Goal: Navigation & Orientation: Find specific page/section

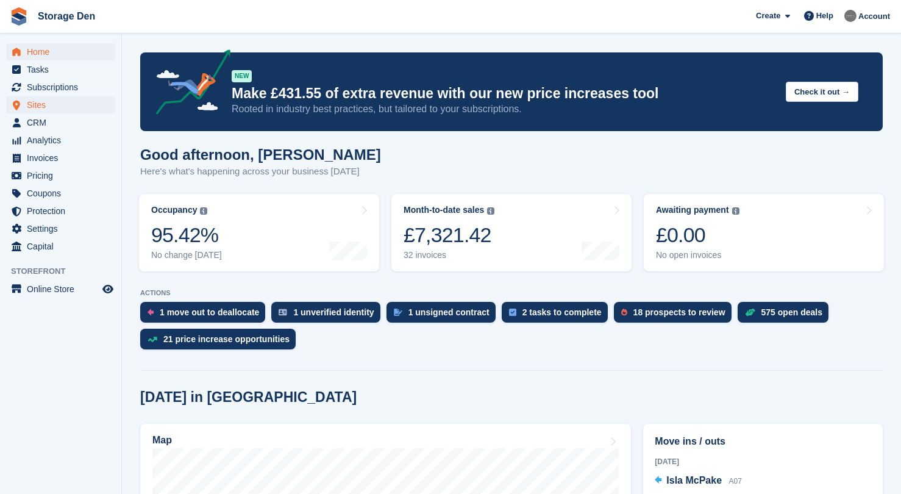
click at [60, 108] on span "Sites" at bounding box center [63, 104] width 73 height 17
click at [54, 121] on span "CRM" at bounding box center [63, 122] width 73 height 17
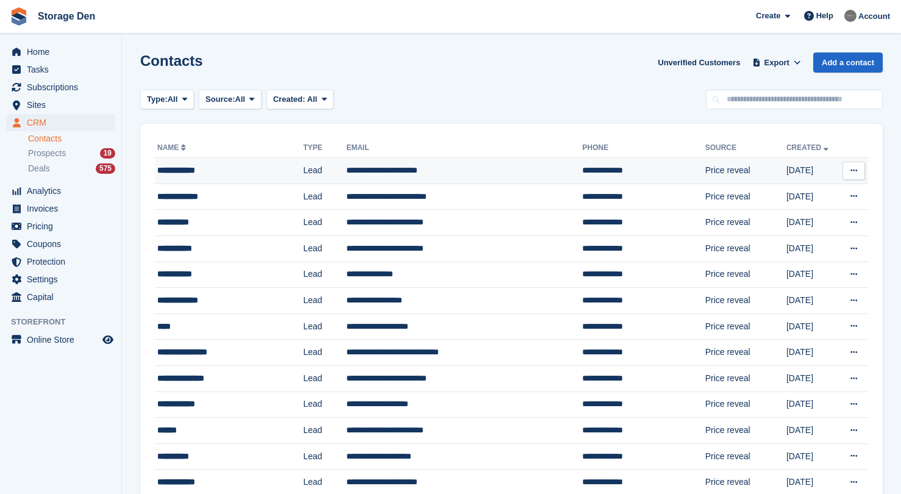
click at [240, 176] on div "**********" at bounding box center [219, 170] width 125 height 13
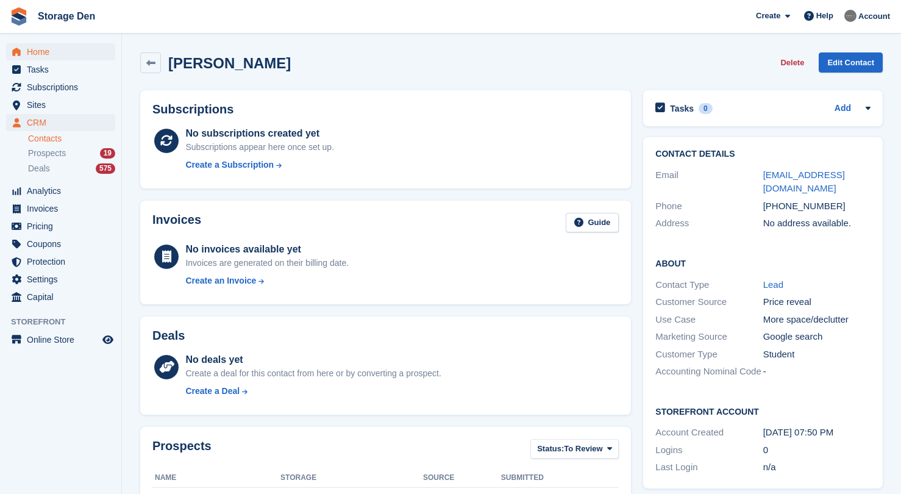
click at [76, 51] on span "Home" at bounding box center [63, 51] width 73 height 17
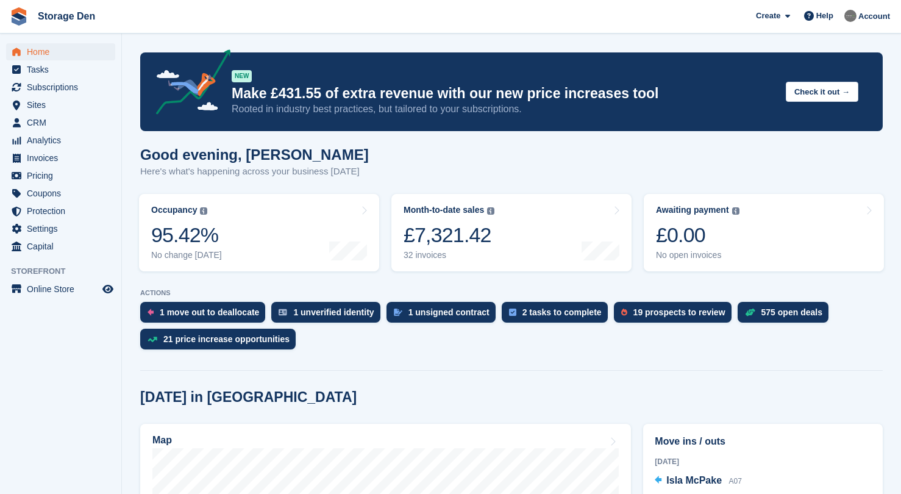
scroll to position [308, 0]
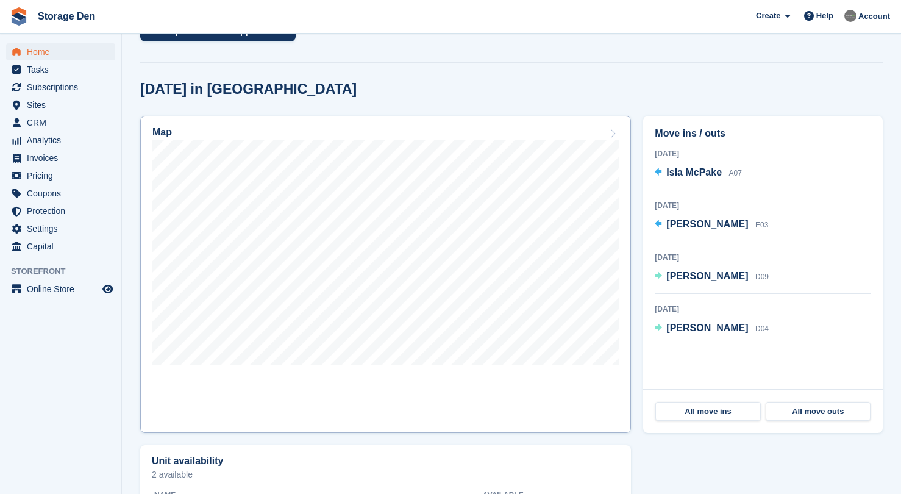
click at [537, 388] on link "Map" at bounding box center [385, 274] width 491 height 317
